Goal: Task Accomplishment & Management: Complete application form

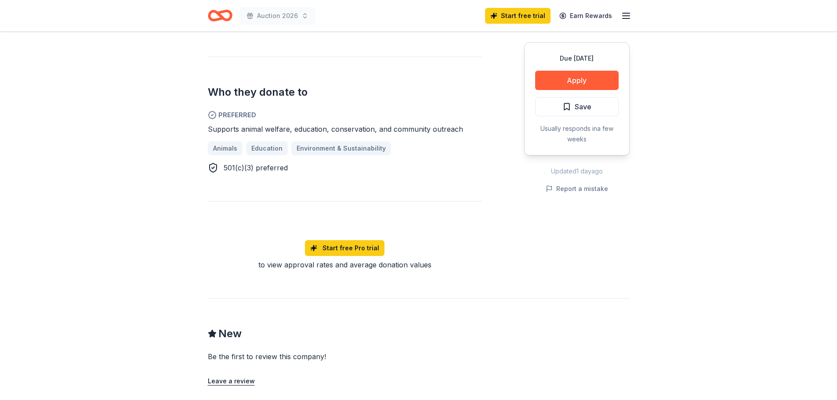
scroll to position [220, 0]
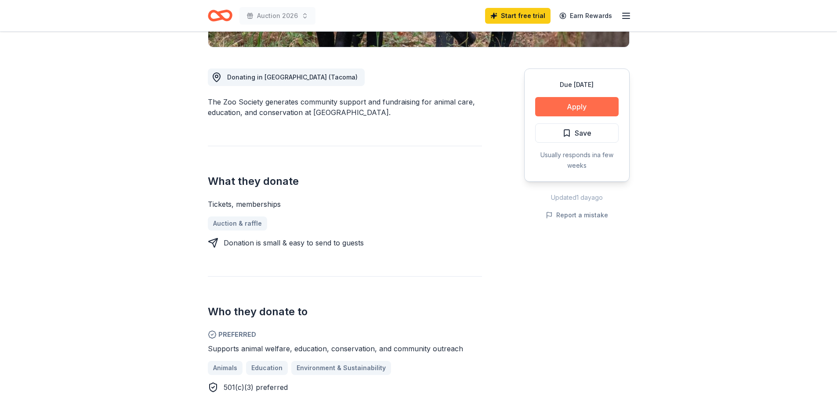
click at [573, 111] on button "Apply" at bounding box center [576, 106] width 83 height 19
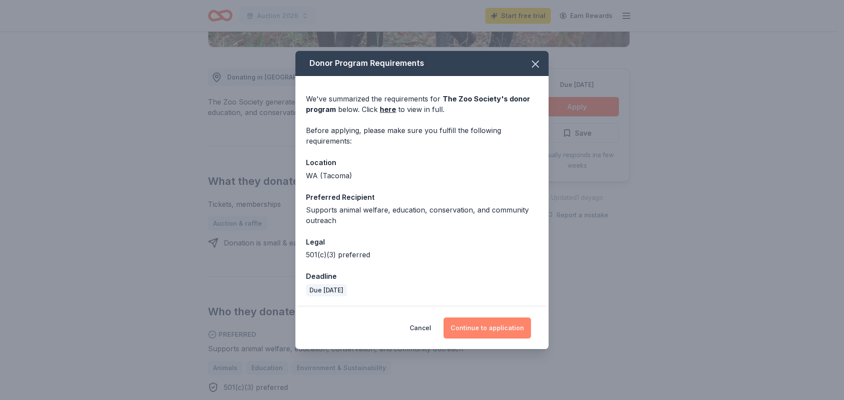
click at [505, 324] on button "Continue to application" at bounding box center [486, 328] width 87 height 21
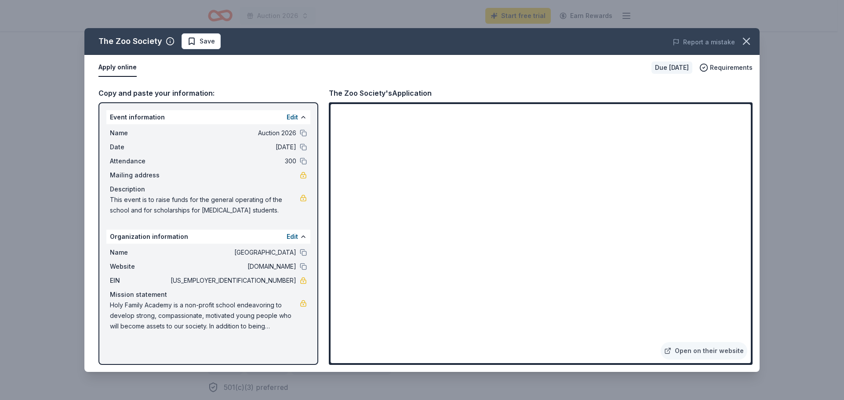
click at [580, 84] on div "Copy and paste your information: Event information Edit Name Auction 2026 Date …" at bounding box center [421, 226] width 675 height 292
click at [744, 38] on icon "button" at bounding box center [746, 41] width 12 height 12
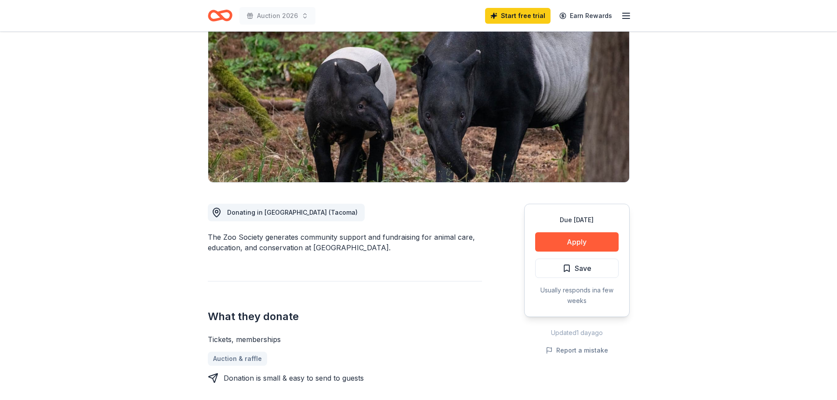
scroll to position [132, 0]
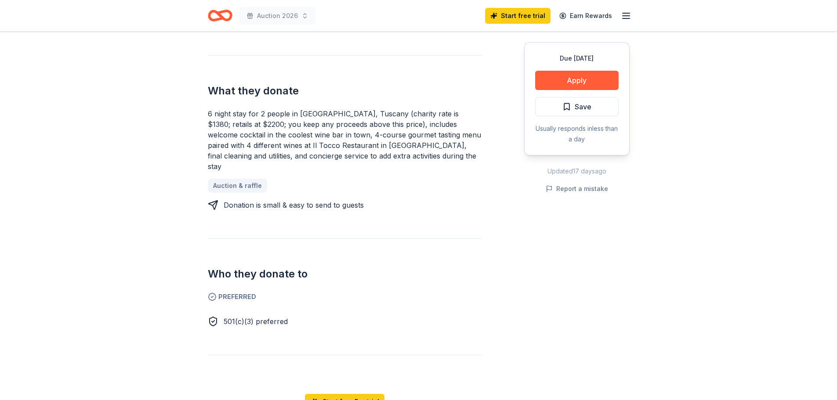
scroll to position [351, 0]
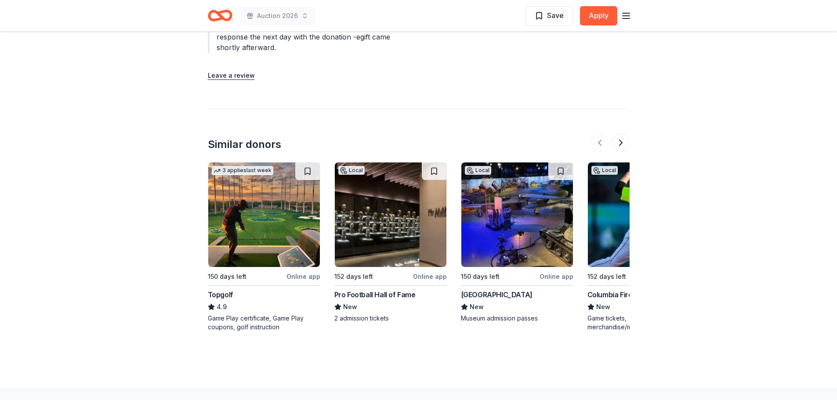
scroll to position [1098, 0]
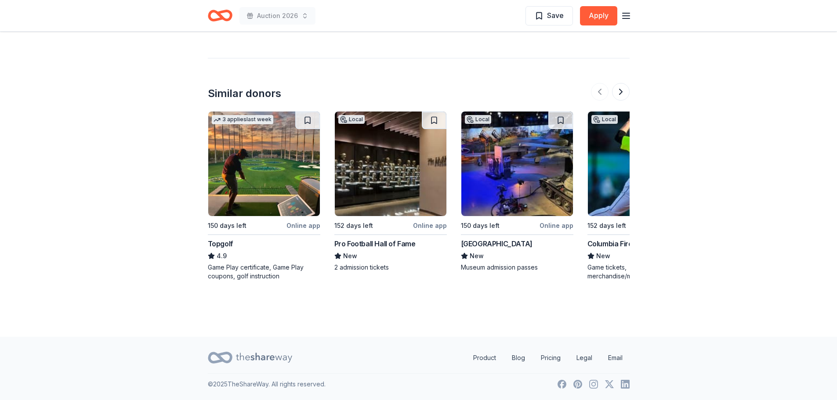
click at [370, 243] on div "Pro Football Hall of Fame" at bounding box center [374, 244] width 81 height 11
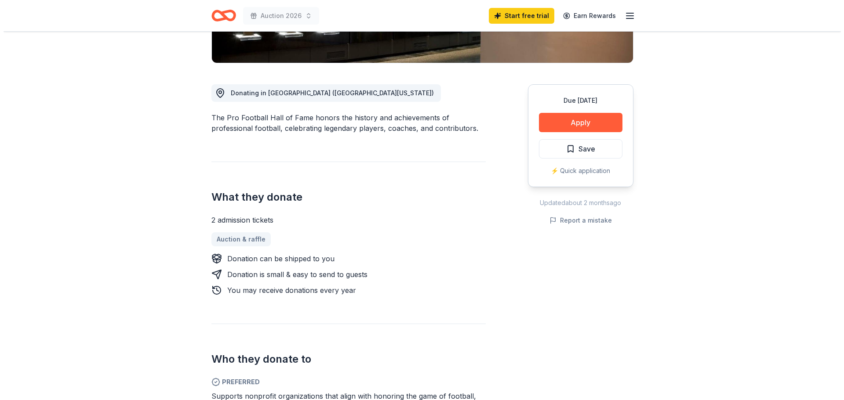
scroll to position [220, 0]
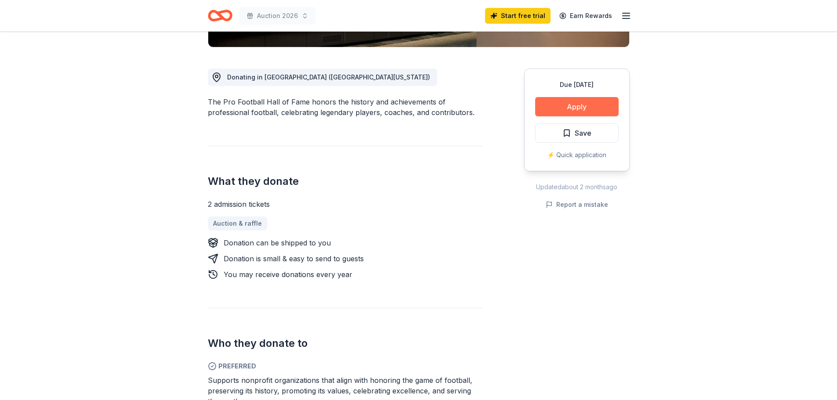
click at [598, 109] on button "Apply" at bounding box center [576, 106] width 83 height 19
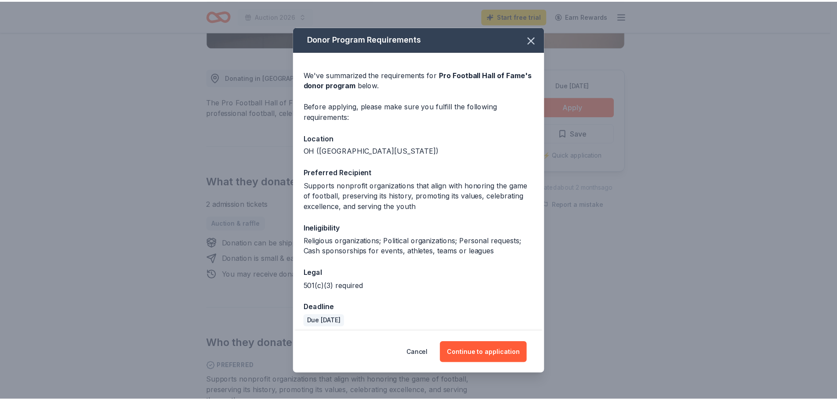
scroll to position [6, 0]
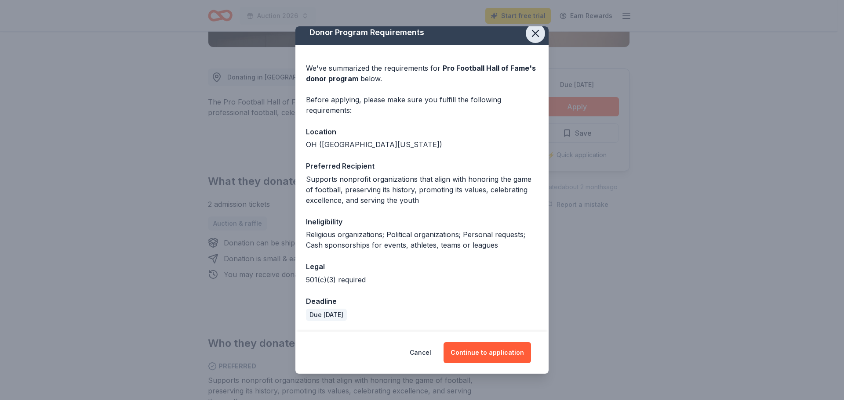
click at [525, 35] on button "button" at bounding box center [534, 33] width 19 height 19
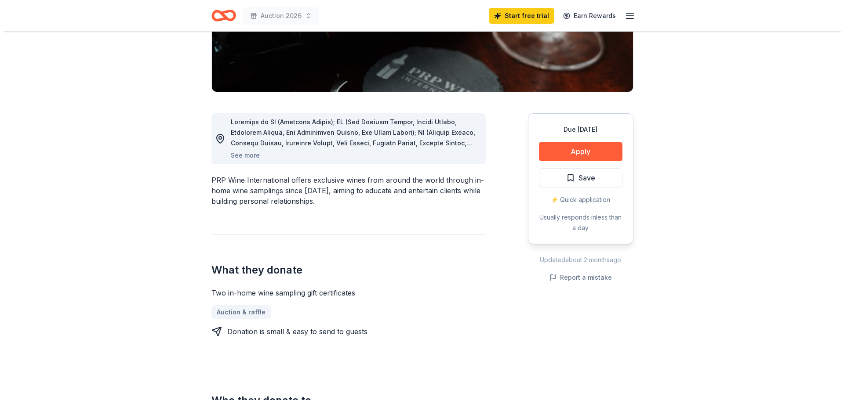
scroll to position [176, 0]
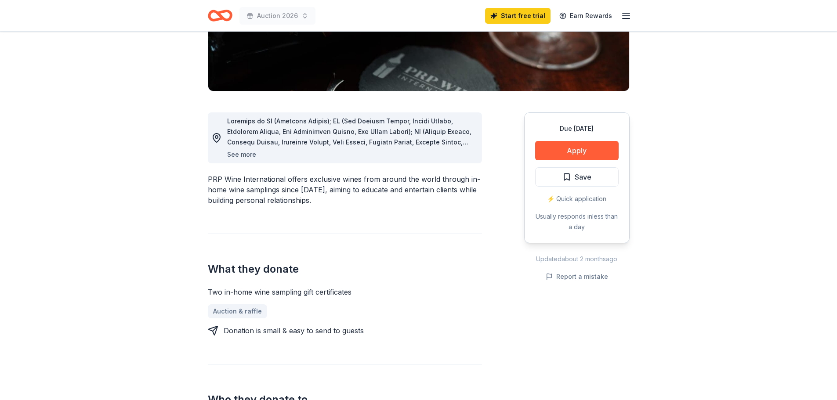
click at [246, 156] on button "See more" at bounding box center [241, 154] width 29 height 11
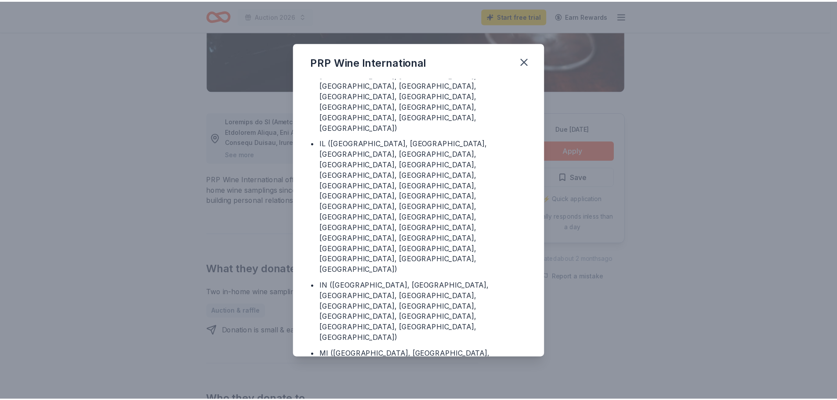
scroll to position [184, 0]
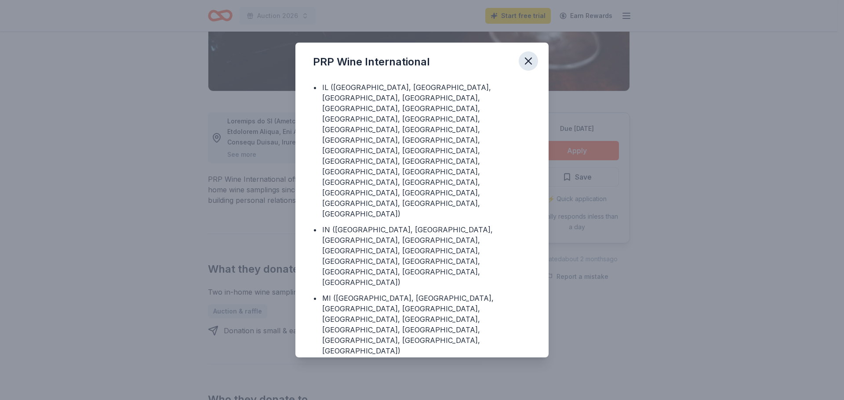
click at [528, 57] on icon "button" at bounding box center [528, 61] width 12 height 12
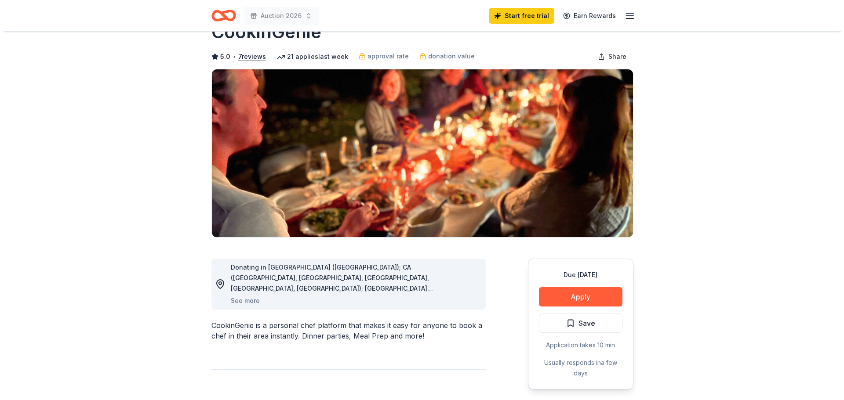
scroll to position [88, 0]
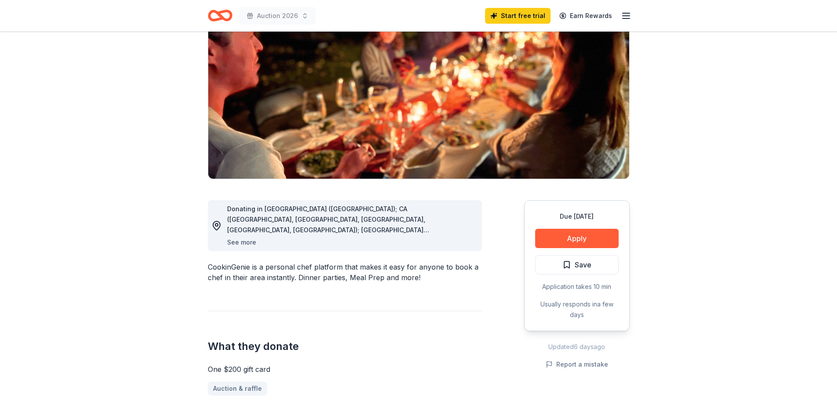
click at [247, 245] on button "See more" at bounding box center [241, 242] width 29 height 11
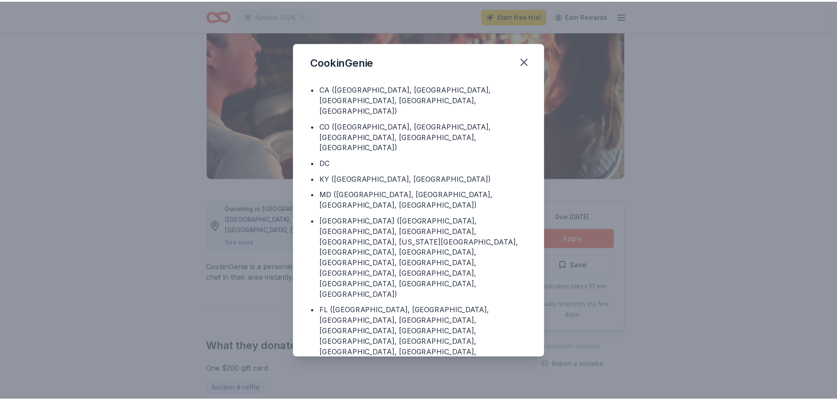
scroll to position [47, 0]
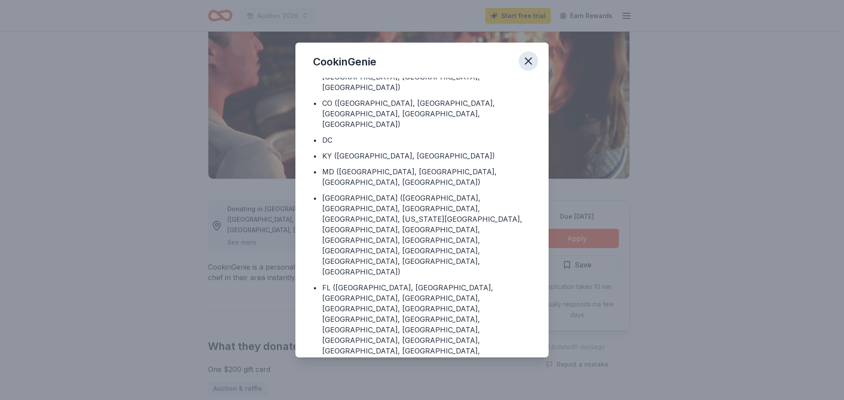
click at [532, 55] on icon "button" at bounding box center [528, 61] width 12 height 12
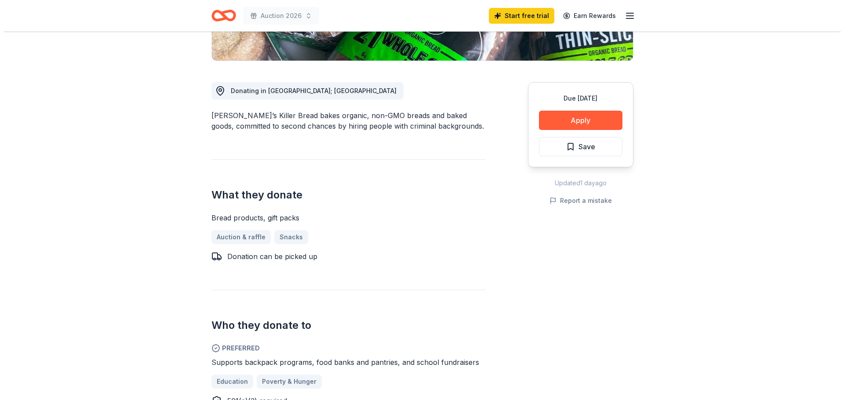
scroll to position [220, 0]
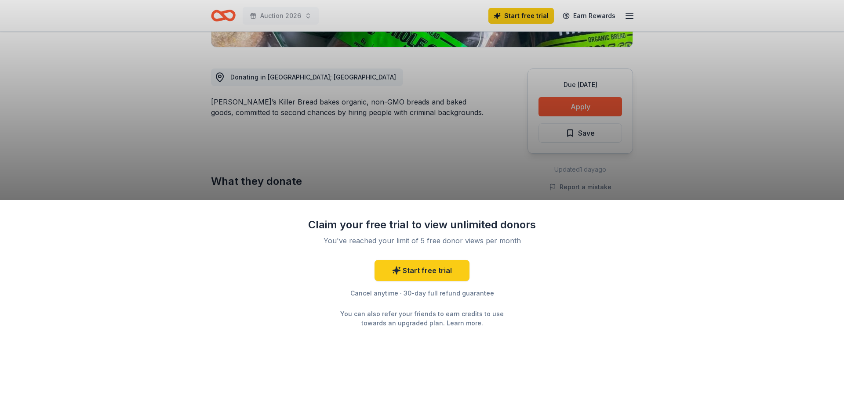
click at [477, 159] on div "Claim your free trial to view unlimited donors You've reached your limit of 5 f…" at bounding box center [422, 200] width 844 height 400
